Goal: Navigation & Orientation: Find specific page/section

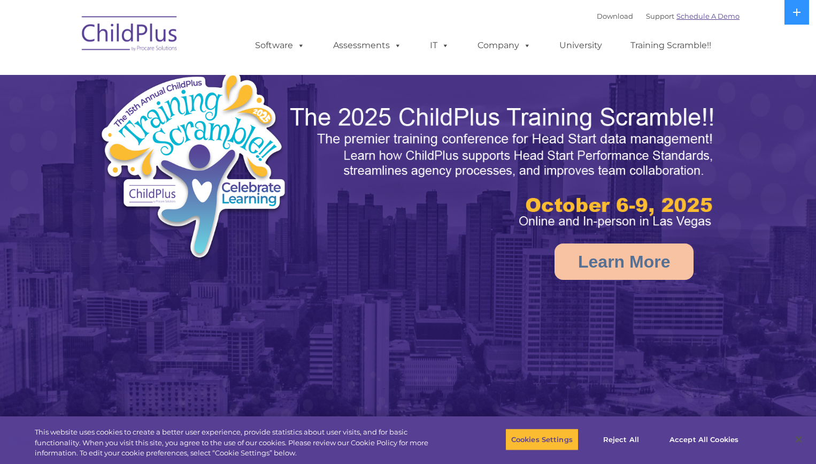
select select "MEDIUM"
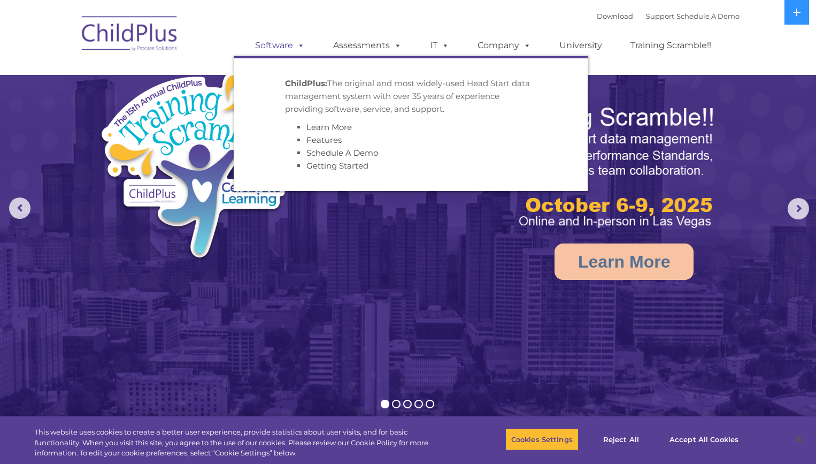
click at [292, 47] on link "Software" at bounding box center [279, 45] width 71 height 21
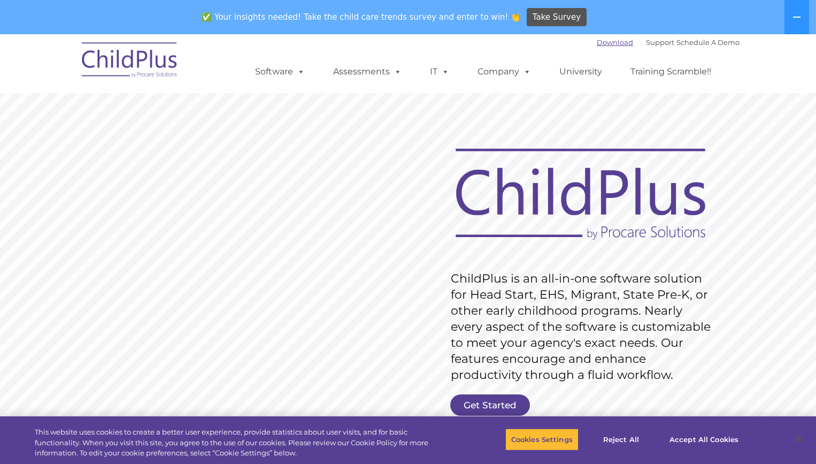
click at [605, 41] on link "Download" at bounding box center [615, 42] width 36 height 9
click at [804, 14] on button at bounding box center [796, 17] width 25 height 34
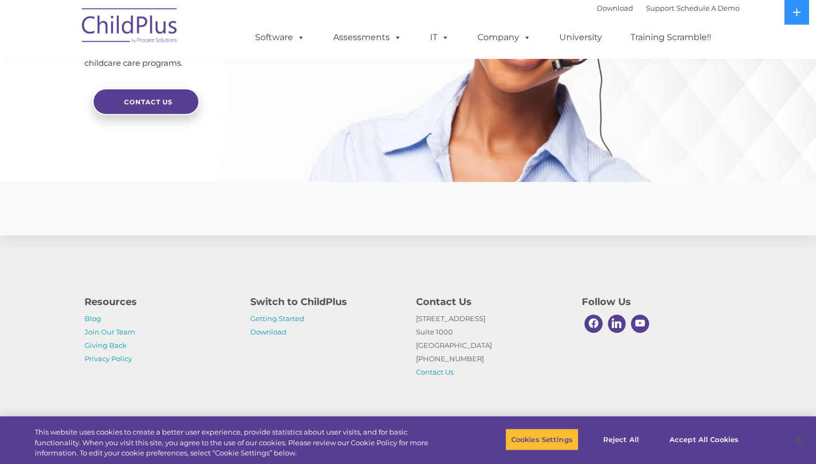
scroll to position [2547, 0]
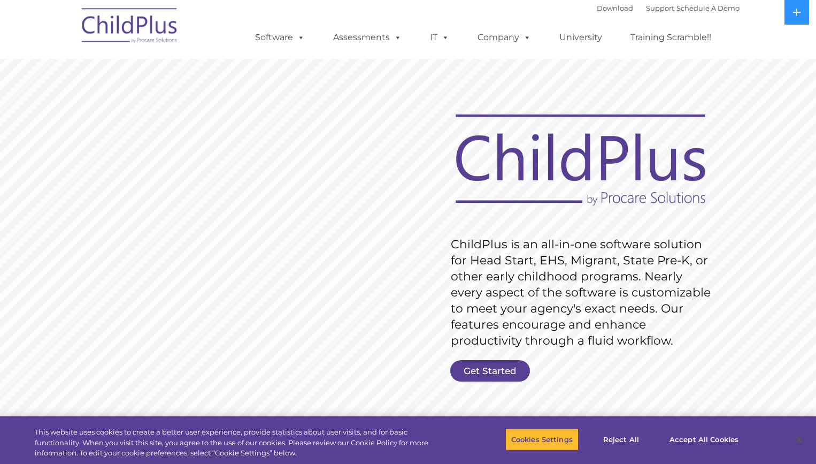
click at [649, 13] on div "Download Support | Schedule A Demo " at bounding box center [668, 8] width 143 height 16
click at [646, 11] on link "Support" at bounding box center [660, 8] width 28 height 9
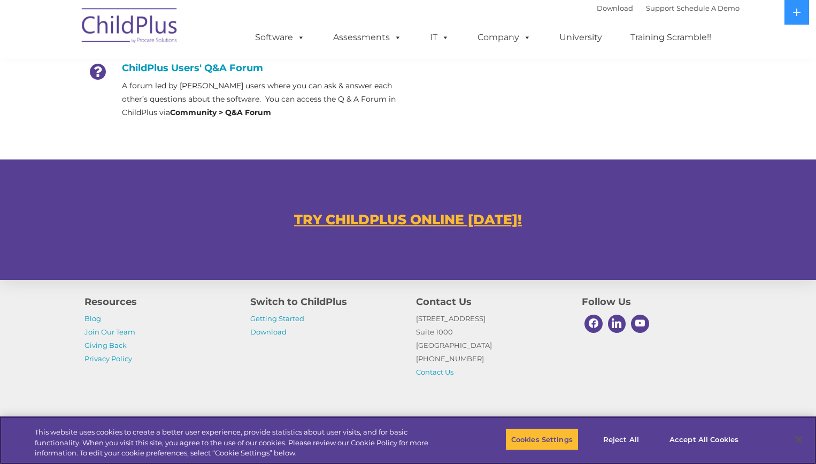
scroll to position [564, 0]
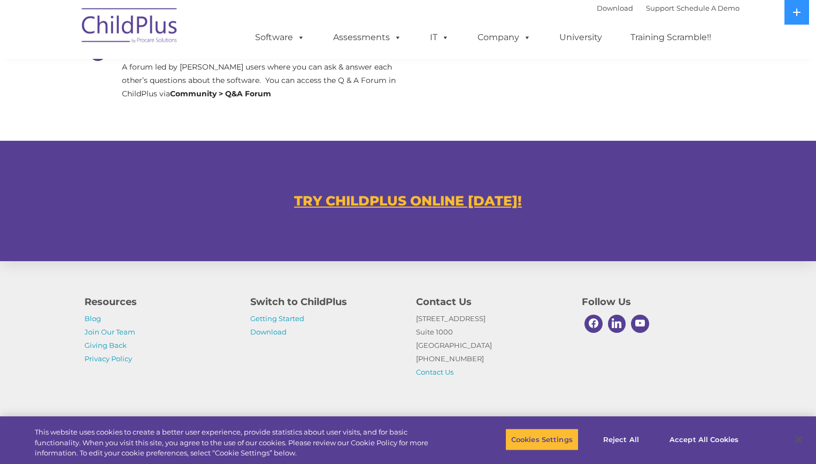
click at [417, 201] on u "TRY CHILDPLUS ONLINE [DATE]!" at bounding box center [408, 200] width 228 height 16
